Goal: Task Accomplishment & Management: Complete application form

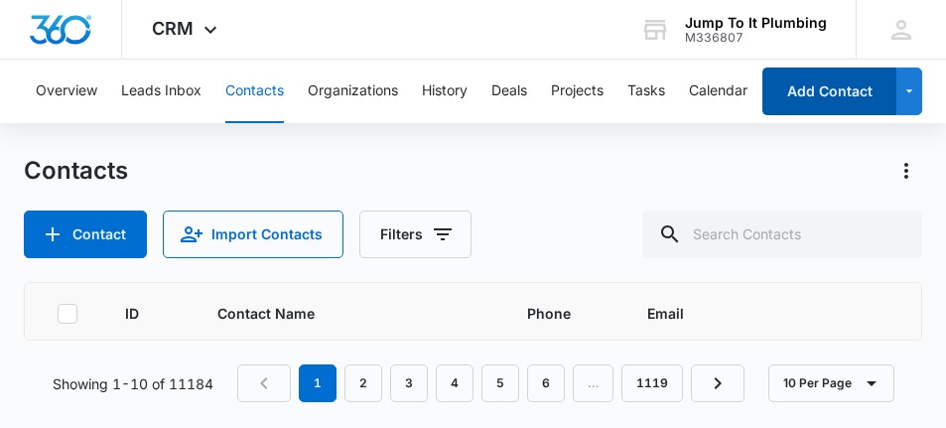
click at [809, 99] on button "Add Contact" at bounding box center [829, 92] width 134 height 48
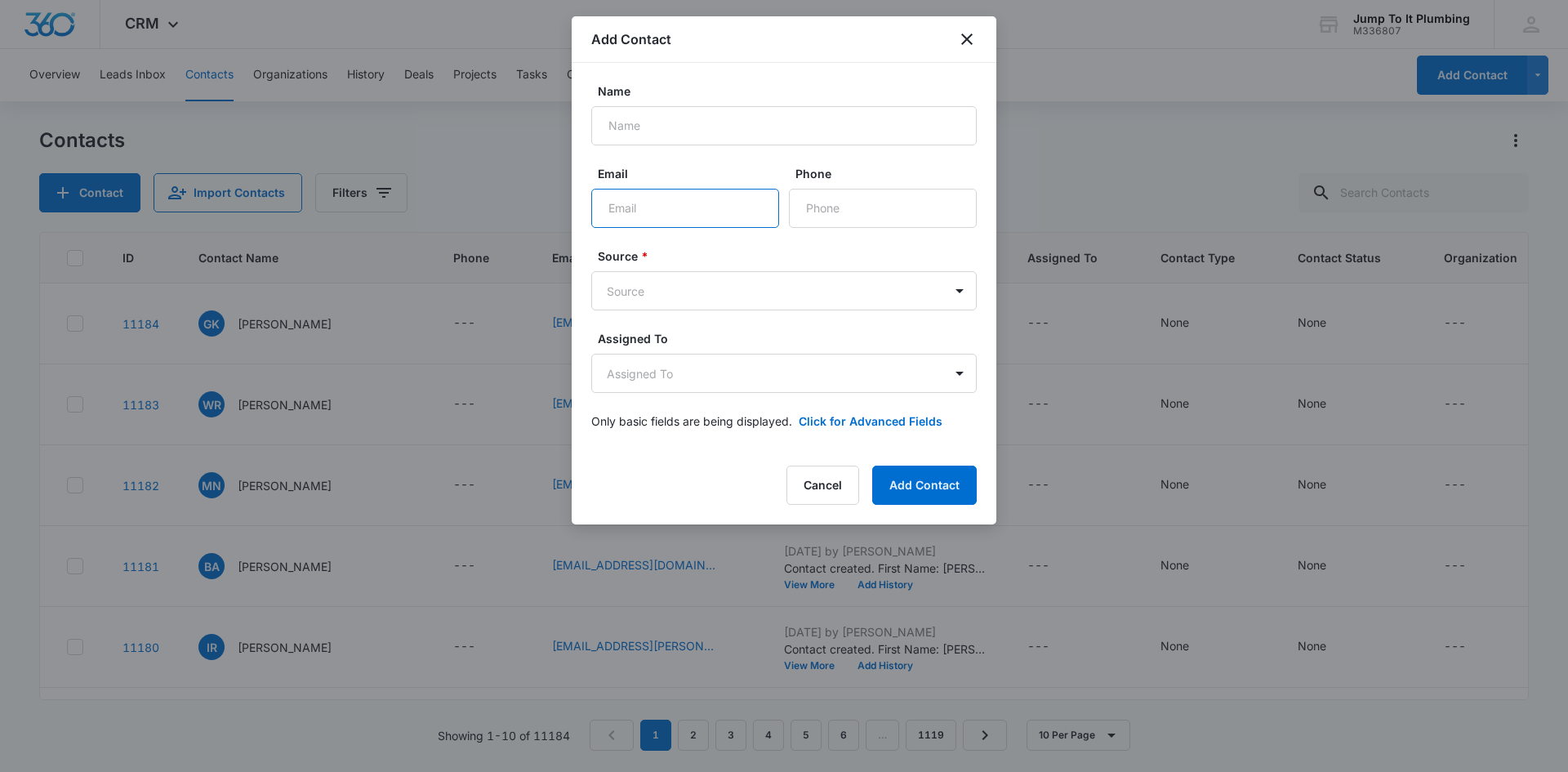
paste input "[EMAIL_ADDRESS][DOMAIN_NAME]"
type input "[EMAIL_ADDRESS][DOMAIN_NAME]"
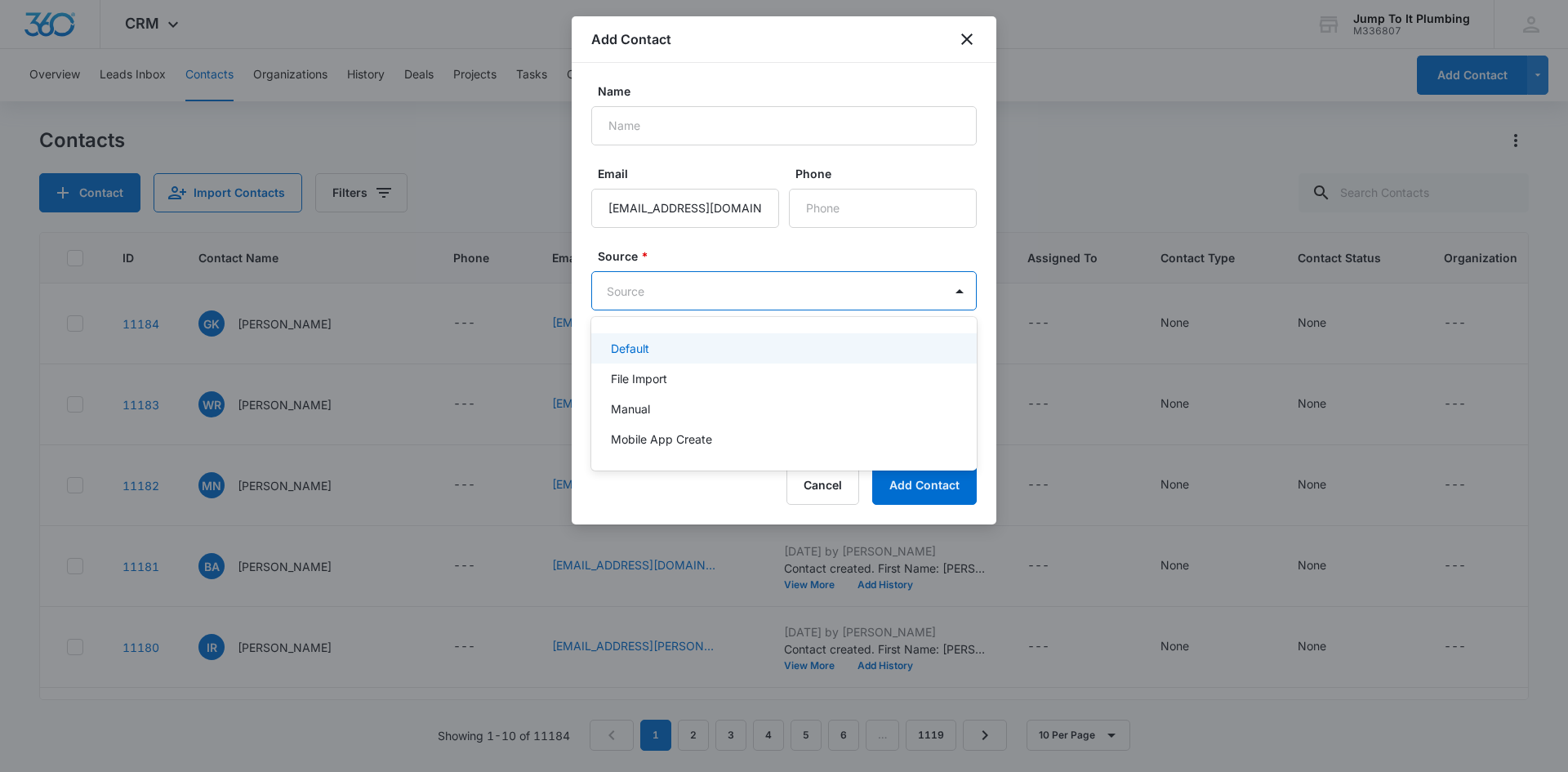
click at [699, 295] on body "CRM Apps Reputation Forms CRM Email Social Content Ads Intelligence Files Brand…" at bounding box center [784, 386] width 1568 height 772
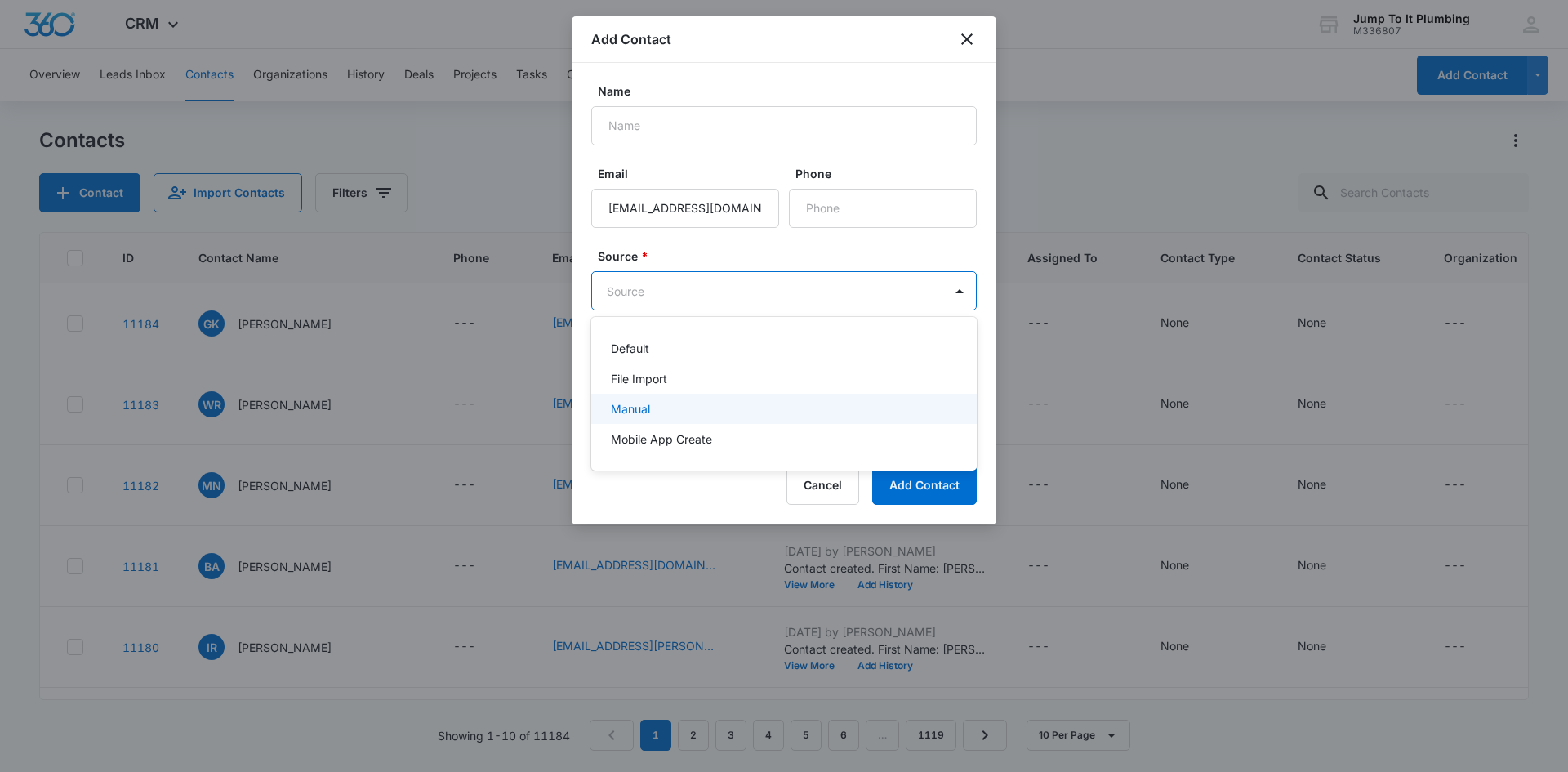
click at [699, 351] on div "Manual" at bounding box center [782, 408] width 343 height 17
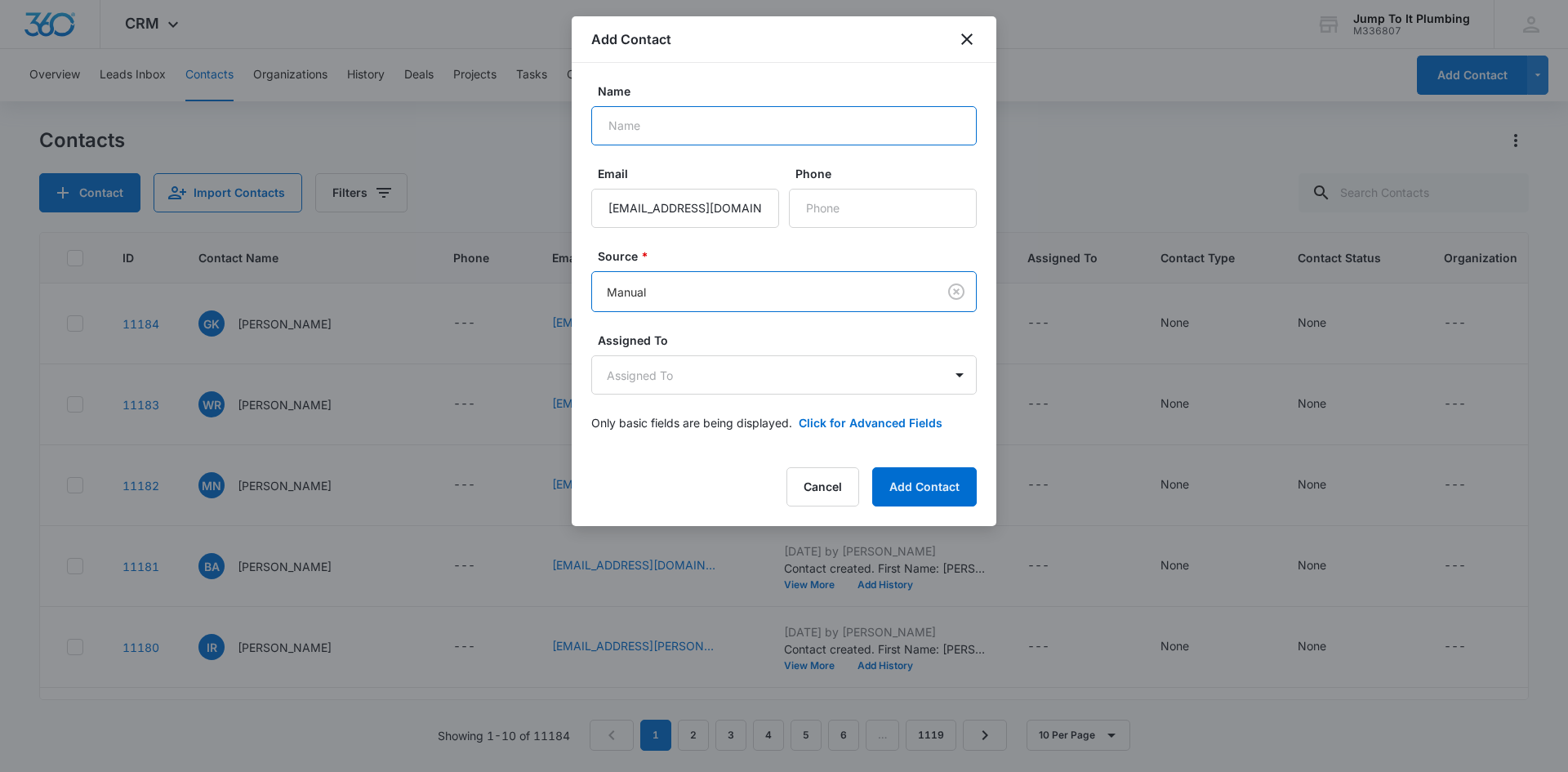
click at [725, 128] on input "Name" at bounding box center [784, 126] width 386 height 40
click at [777, 136] on input "Name" at bounding box center [784, 126] width 386 height 40
paste input "[PERSON_NAME]"
type input "[PERSON_NAME]"
click at [777, 351] on button "Add Contact" at bounding box center [924, 487] width 104 height 40
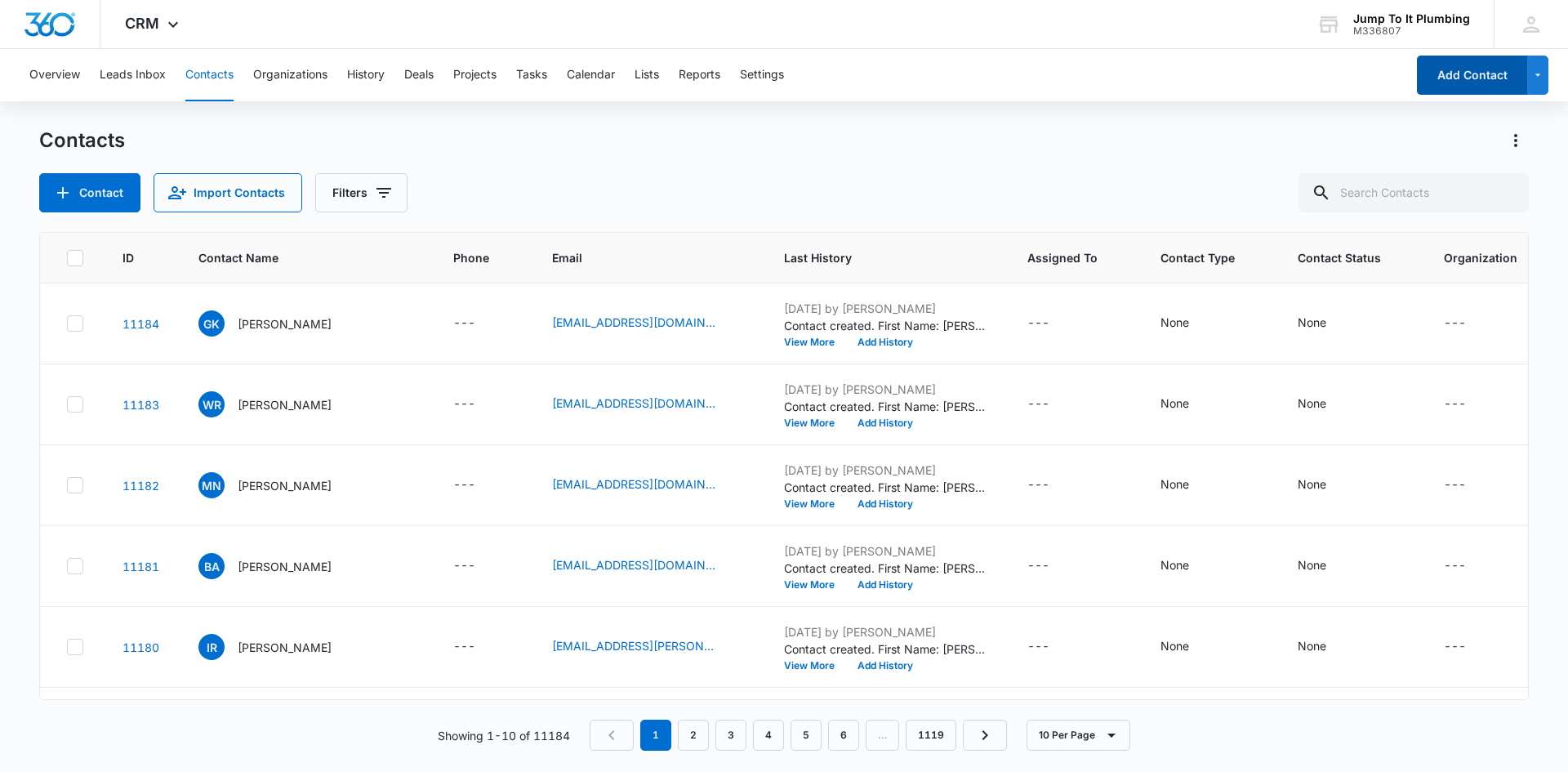
click at [777, 75] on button "Add Contact" at bounding box center [1473, 76] width 110 height 40
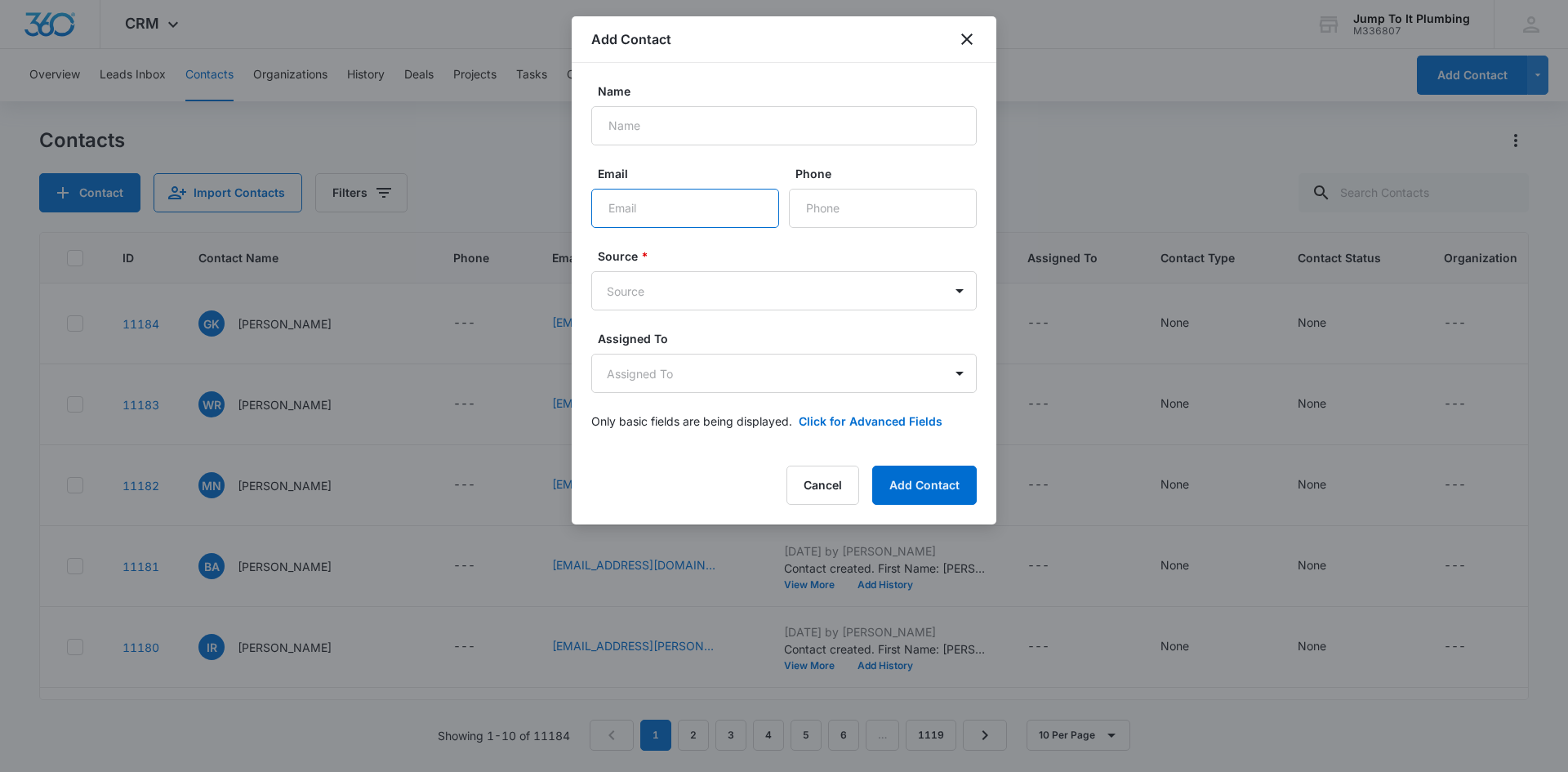
paste input "[EMAIL_ADDRESS][DOMAIN_NAME]"
type input "[EMAIL_ADDRESS][DOMAIN_NAME]"
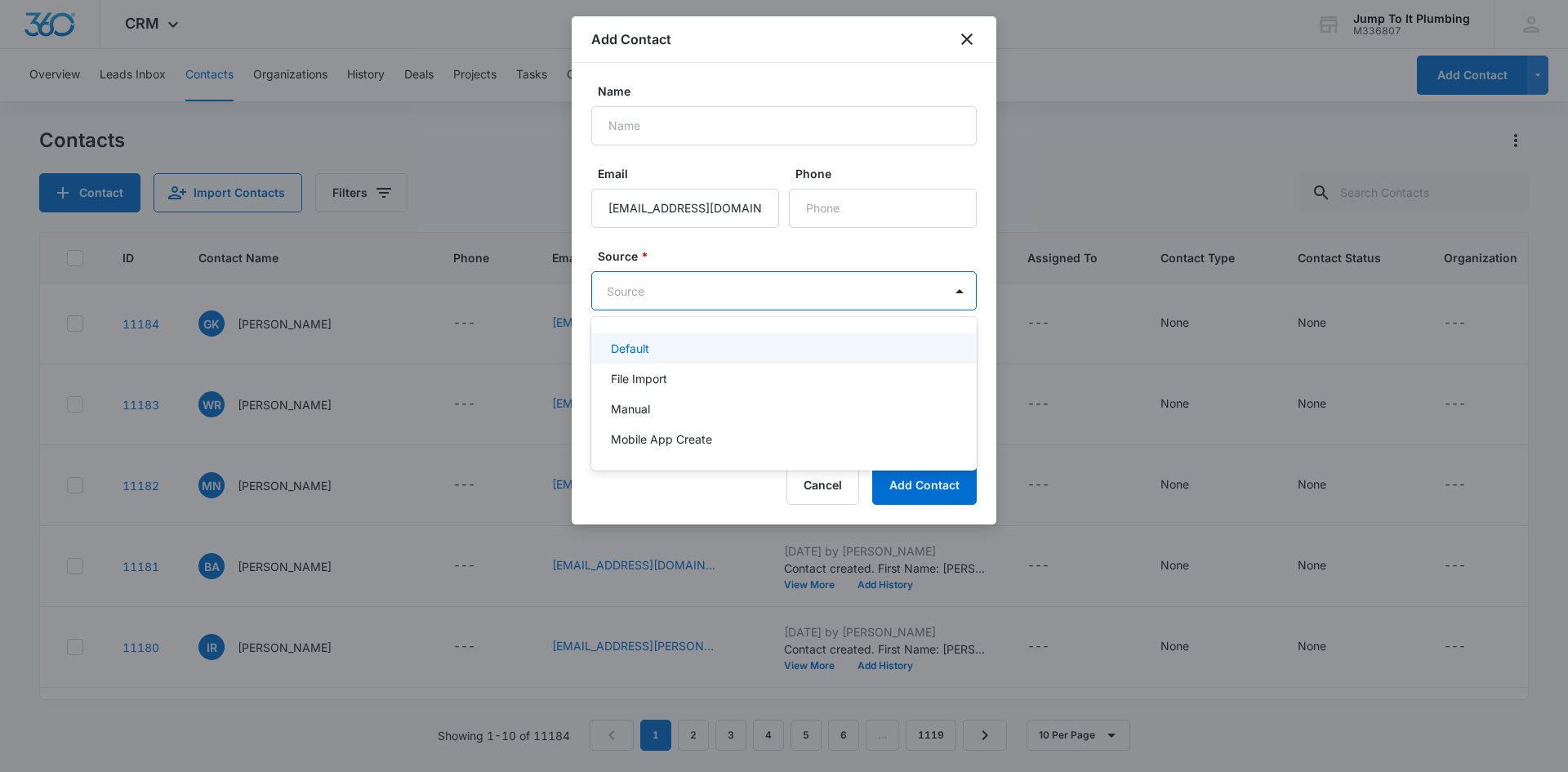
click at [719, 299] on body "CRM Apps Reputation Forms CRM Email Social Content Ads Intelligence Files Brand…" at bounding box center [784, 386] width 1568 height 772
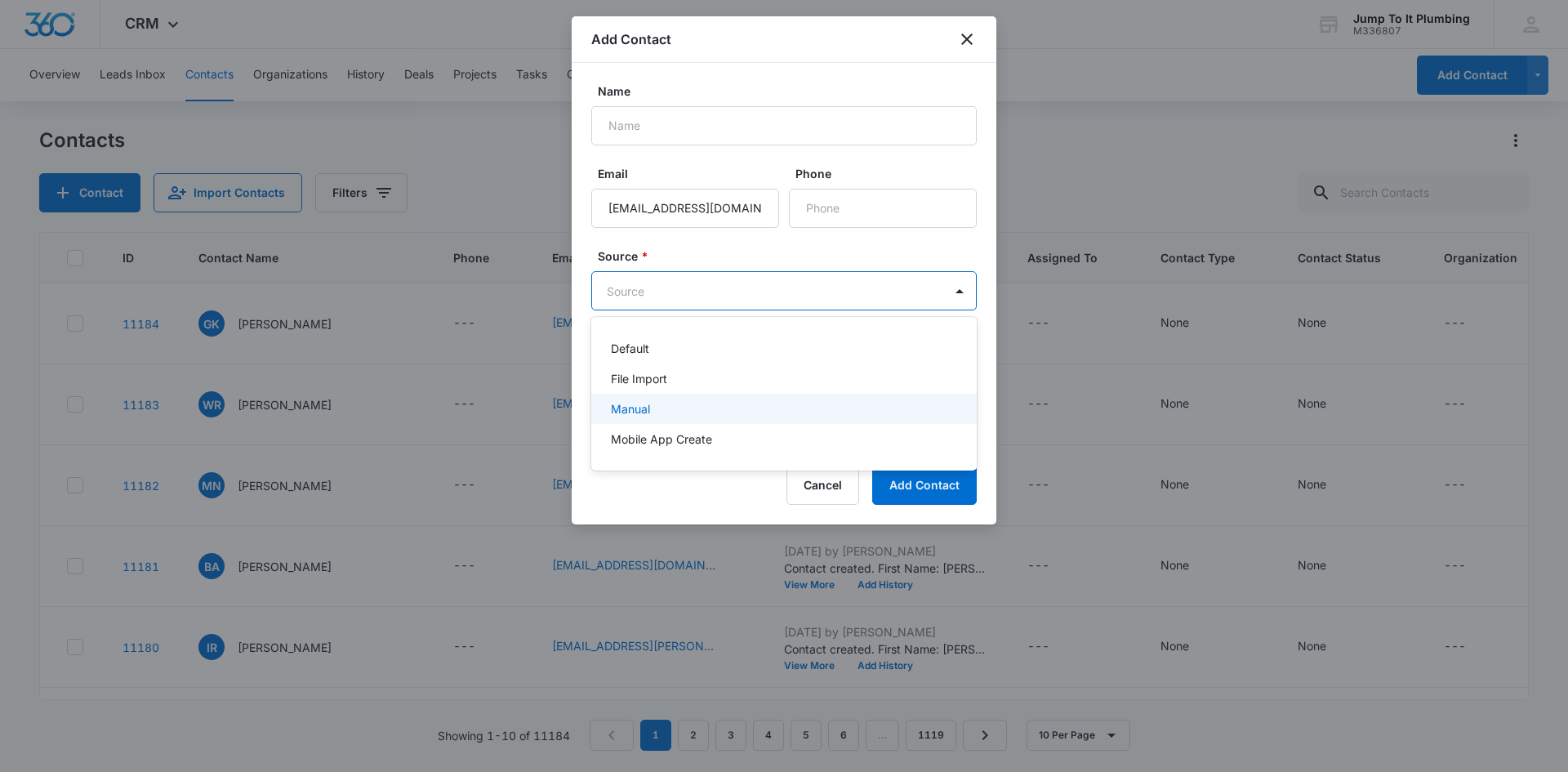
click at [721, 351] on div "Manual" at bounding box center [782, 408] width 343 height 17
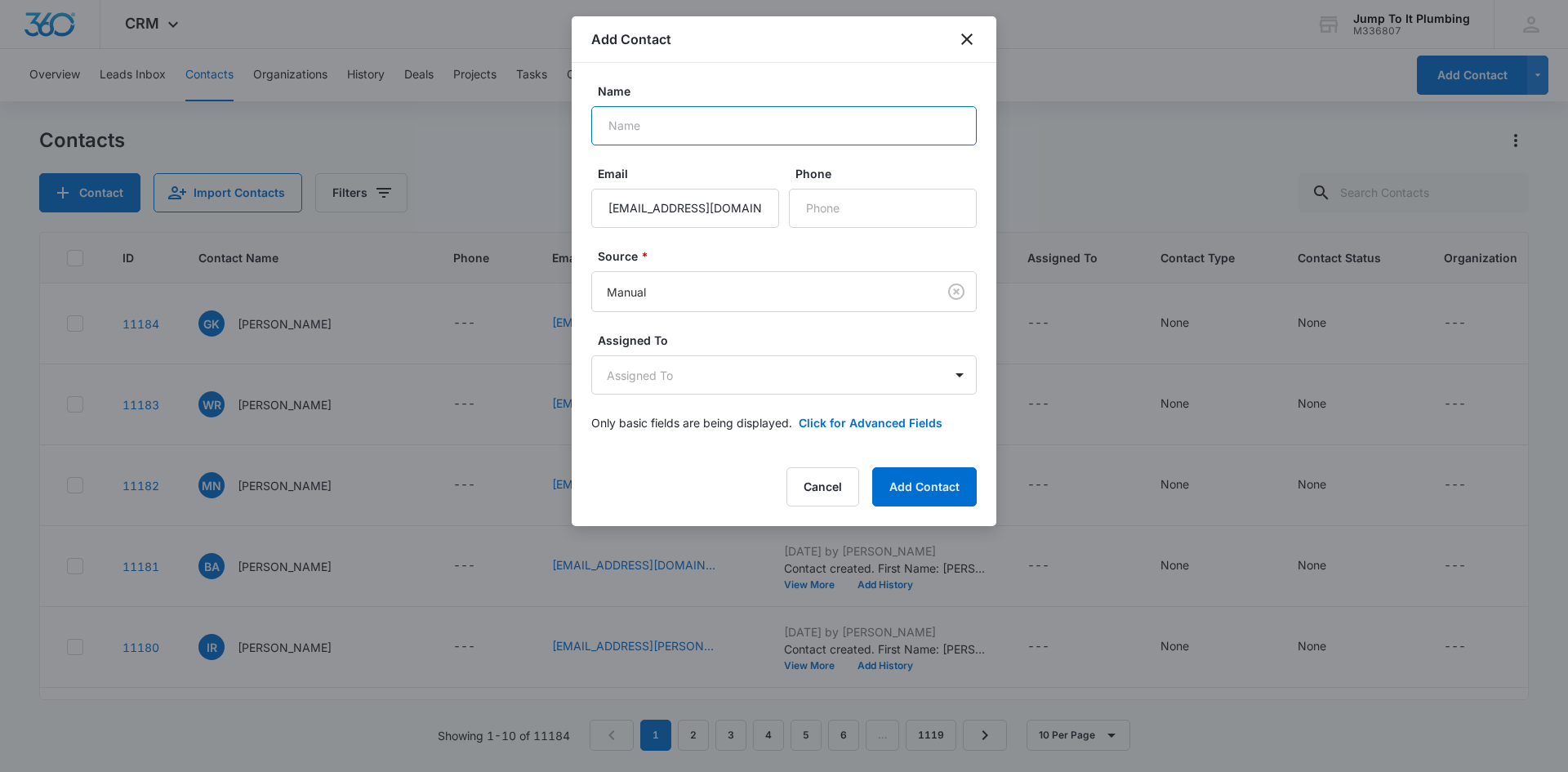
click at [777, 126] on input "Name" at bounding box center [784, 126] width 386 height 40
paste input "[PERSON_NAME]"
type input "[PERSON_NAME]"
click at [777, 351] on button "Add Contact" at bounding box center [924, 487] width 104 height 40
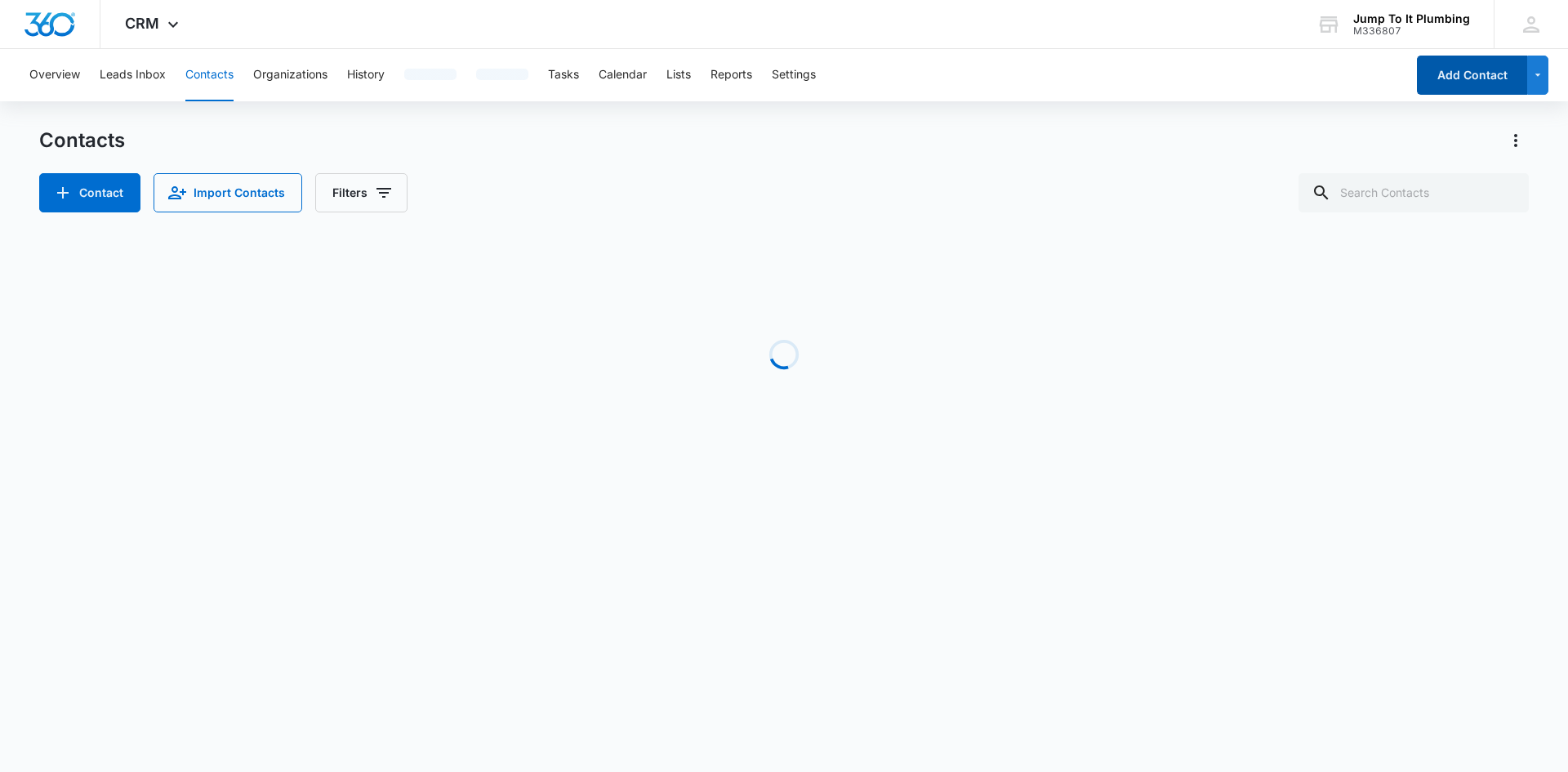
click at [1473, 79] on button "Add Contact" at bounding box center [1473, 76] width 110 height 40
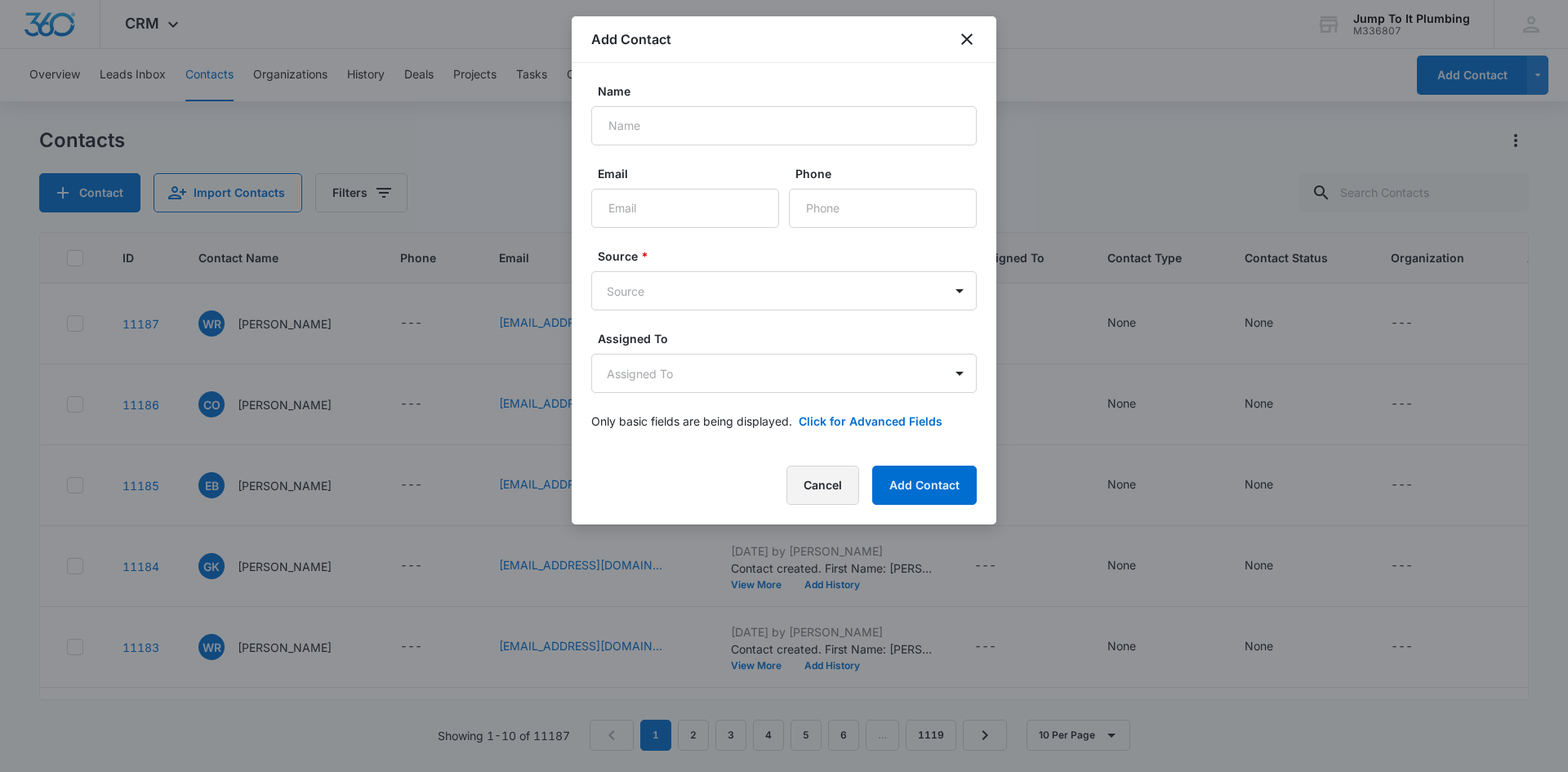
click at [793, 488] on button "Cancel" at bounding box center [823, 486] width 72 height 40
